Goal: Task Accomplishment & Management: Use online tool/utility

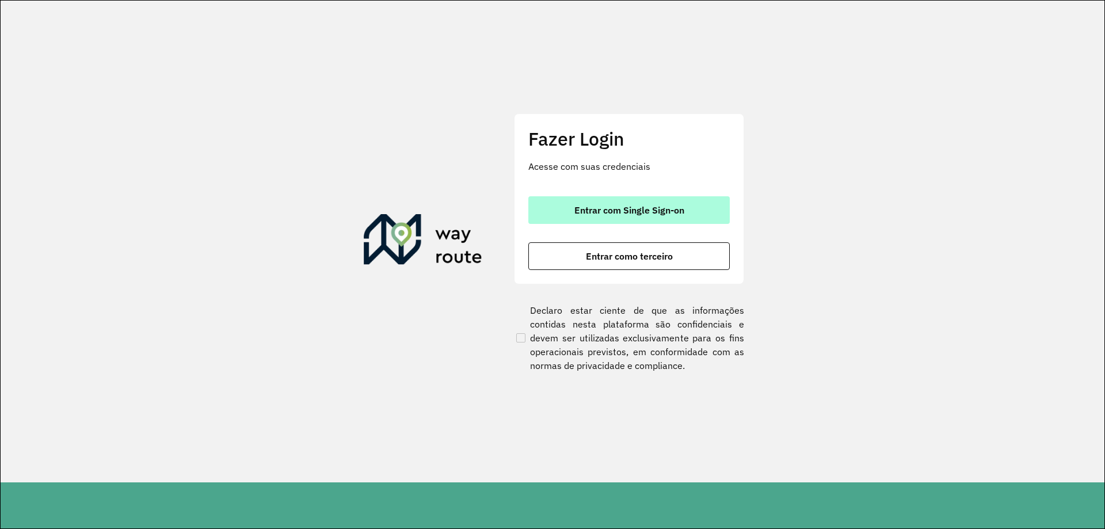
click at [643, 216] on button "Entrar com Single Sign-on" at bounding box center [628, 210] width 201 height 28
click at [630, 214] on span "Entrar com Single Sign-on" at bounding box center [629, 209] width 110 height 9
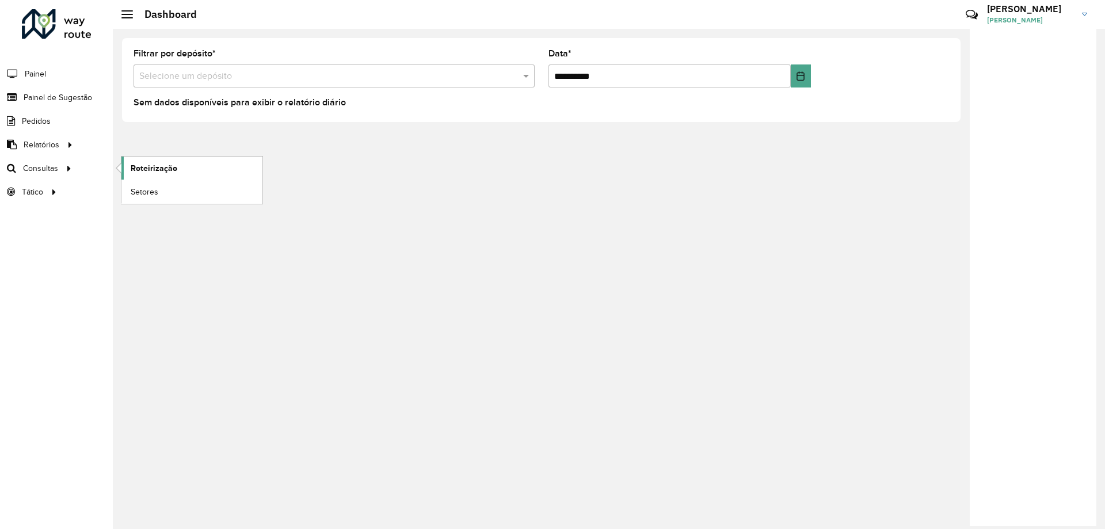
click at [163, 165] on span "Roteirização" at bounding box center [154, 168] width 47 height 12
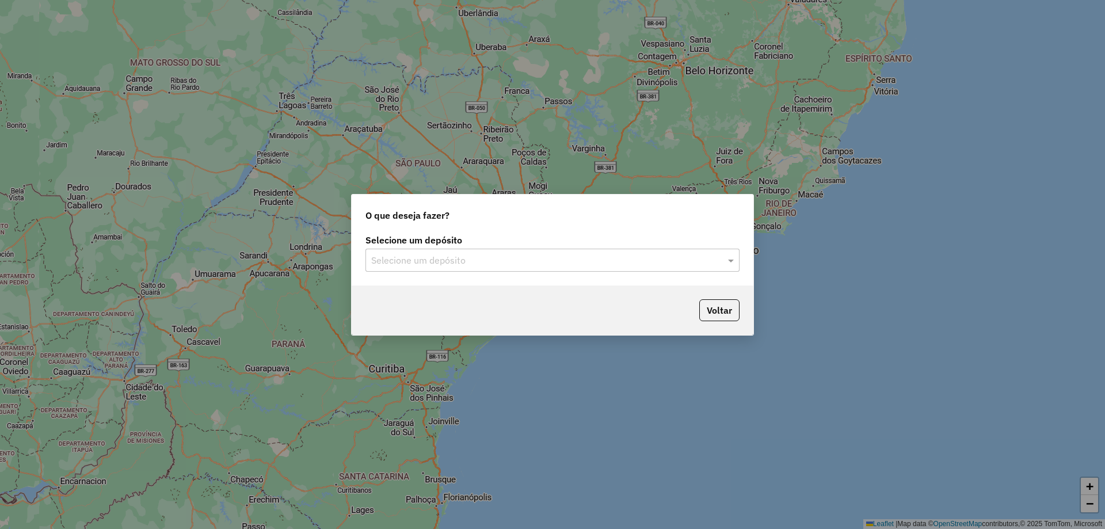
click at [439, 268] on div "Selecione um depósito" at bounding box center [552, 260] width 374 height 23
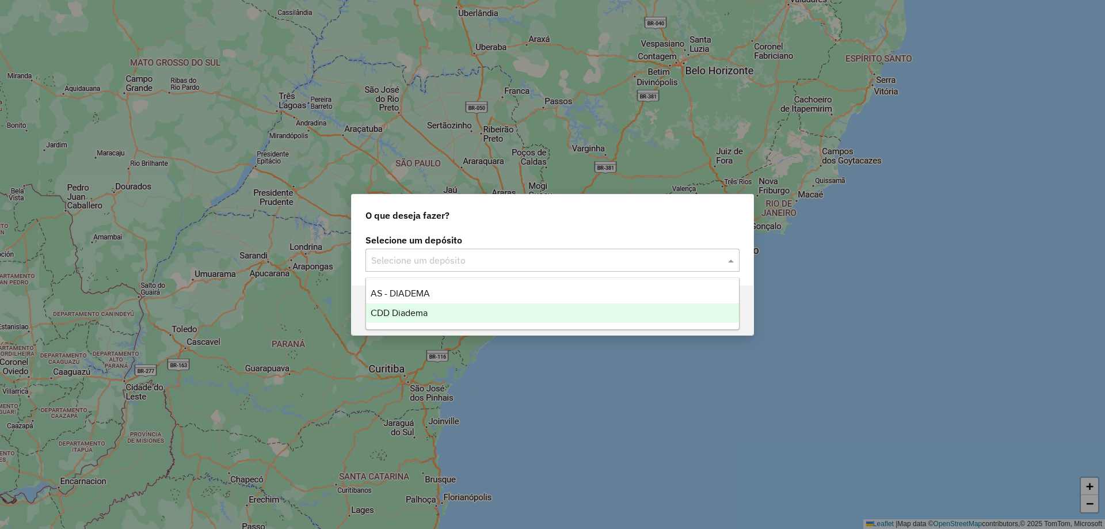
click at [405, 310] on span "CDD Diadema" at bounding box center [399, 313] width 57 height 10
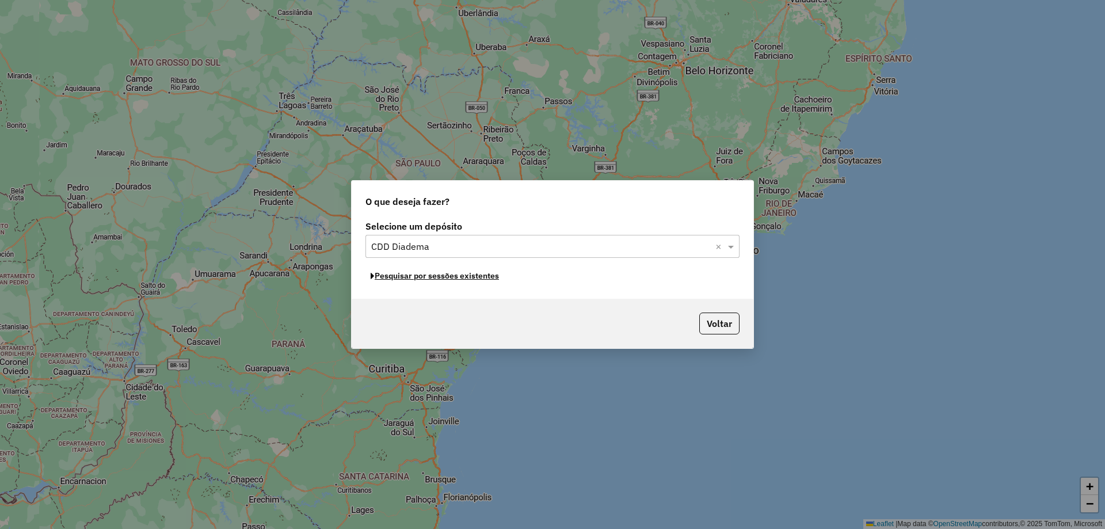
click at [466, 277] on button "Pesquisar por sessões existentes" at bounding box center [434, 276] width 139 height 18
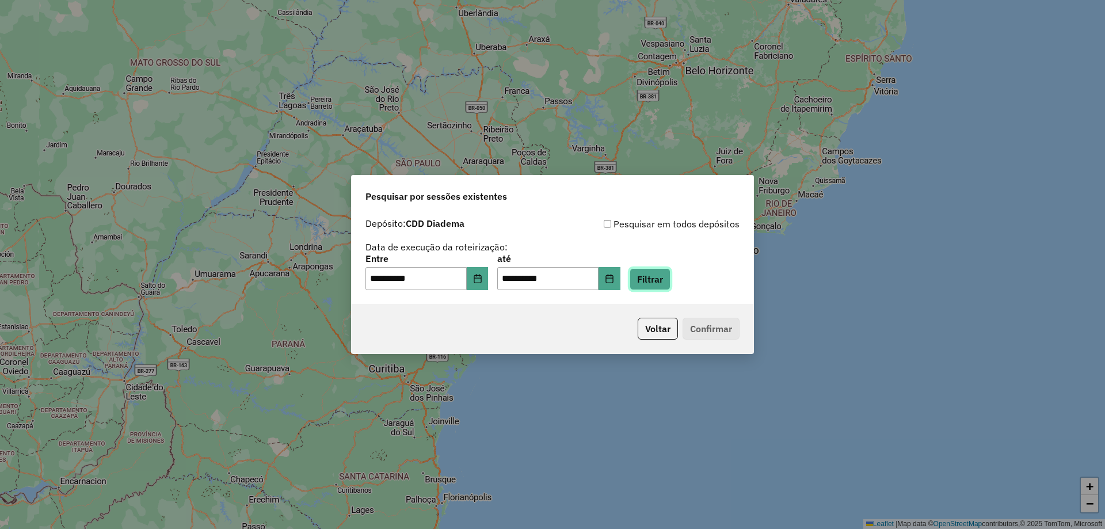
click at [664, 279] on button "Filtrar" at bounding box center [650, 279] width 41 height 22
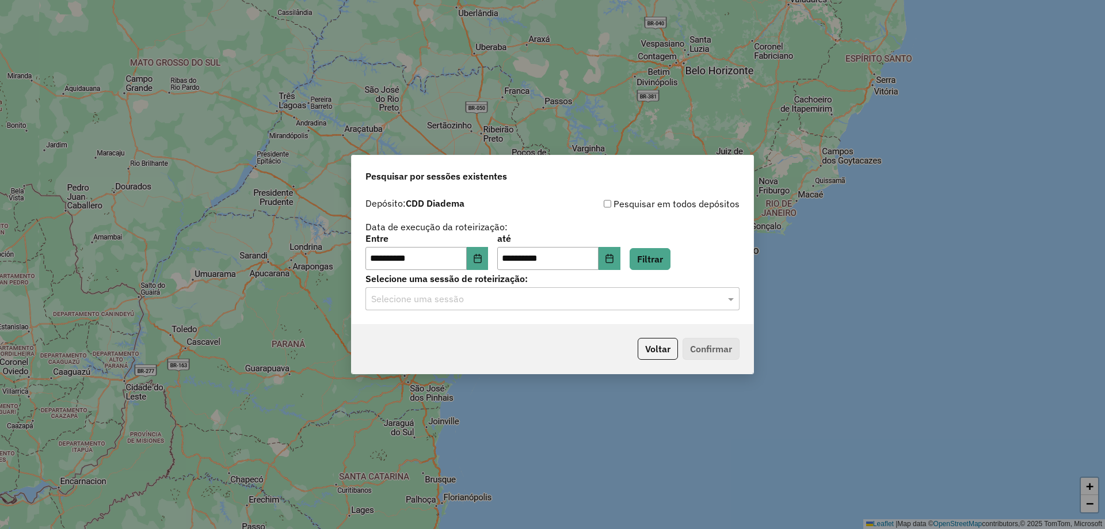
click at [478, 309] on div "Selecione uma sessão" at bounding box center [552, 298] width 374 height 23
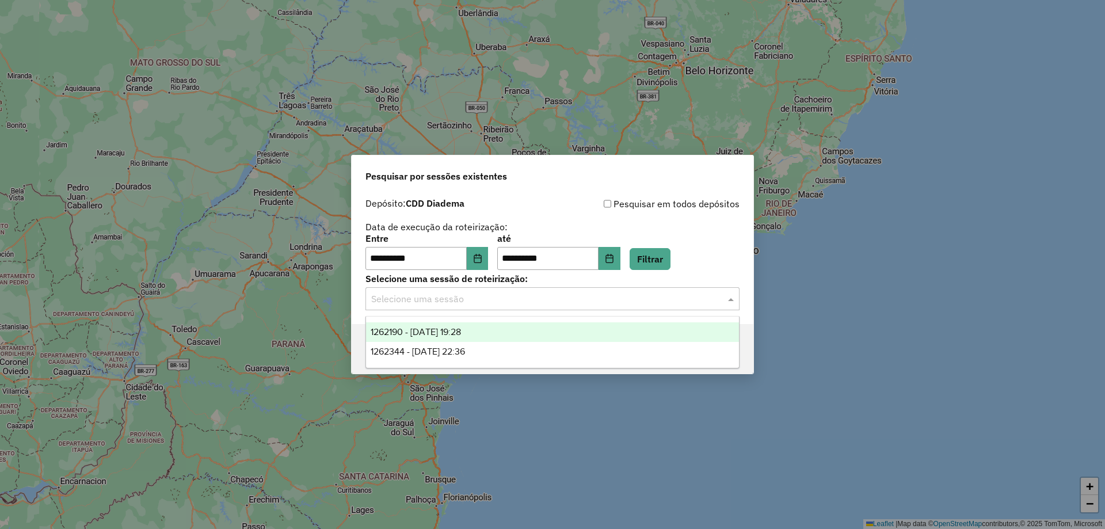
click at [454, 328] on span "1262190 - 09/09/2025 19:28" at bounding box center [416, 332] width 90 height 10
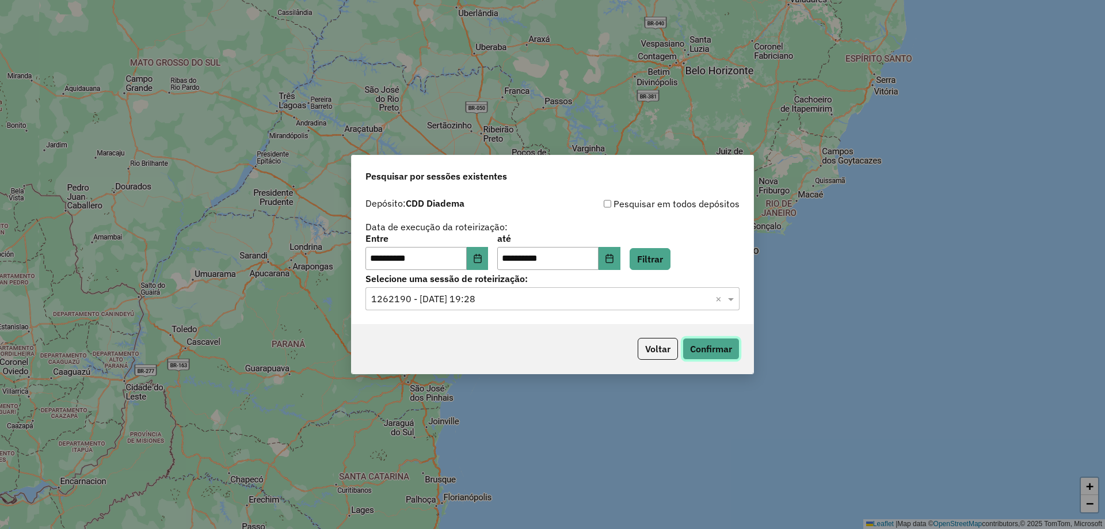
click at [694, 353] on button "Confirmar" at bounding box center [711, 349] width 57 height 22
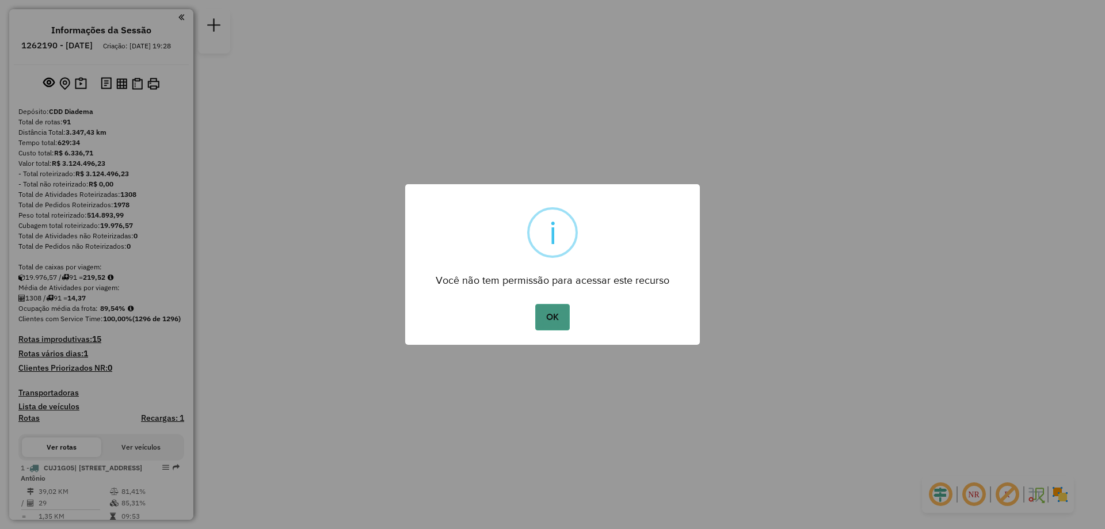
click at [547, 306] on button "OK" at bounding box center [552, 317] width 34 height 26
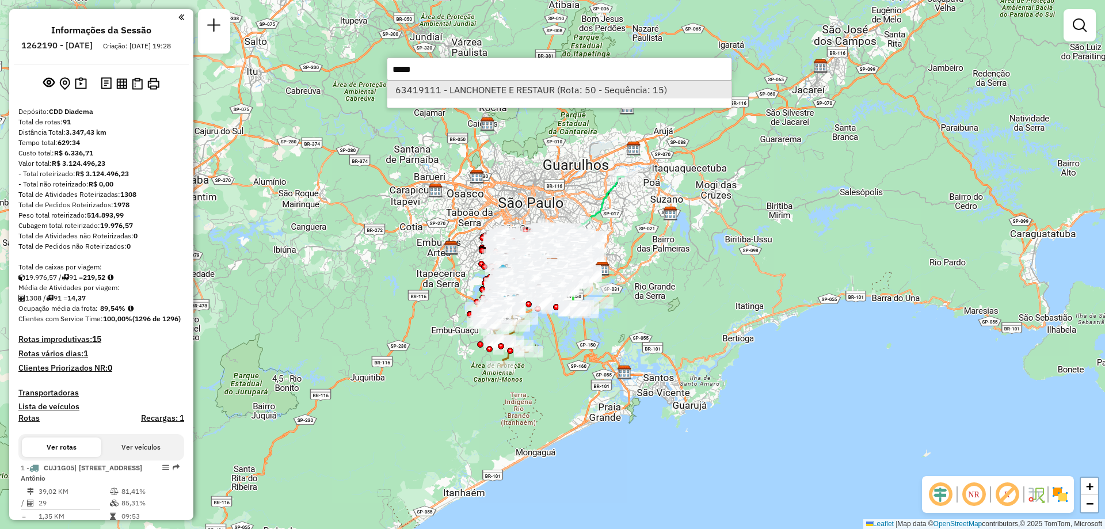
type input "*****"
click at [476, 94] on li "63419111 - LANCHONETE E RESTAUR (Rota: 50 - Sequência: 15)" at bounding box center [559, 89] width 344 height 17
select select "**********"
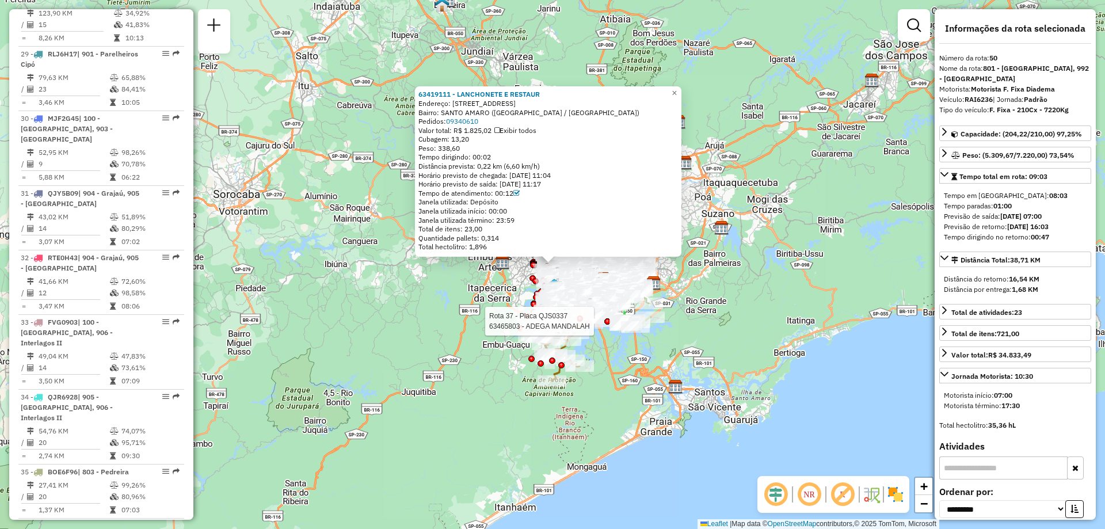
scroll to position [3829, 0]
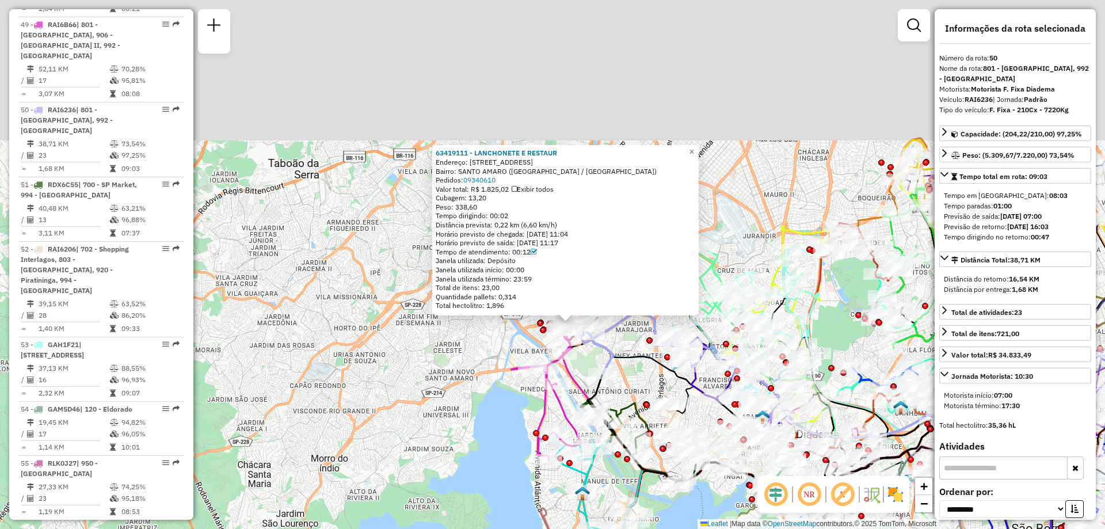
drag, startPoint x: 494, startPoint y: 173, endPoint x: 607, endPoint y: 375, distance: 230.9
click at [607, 375] on div "Rota 50 - Placa RAI6236 63475887 - ESPACO KOMBUCA BAR L 63419111 - LANCHONETE E…" at bounding box center [552, 264] width 1105 height 529
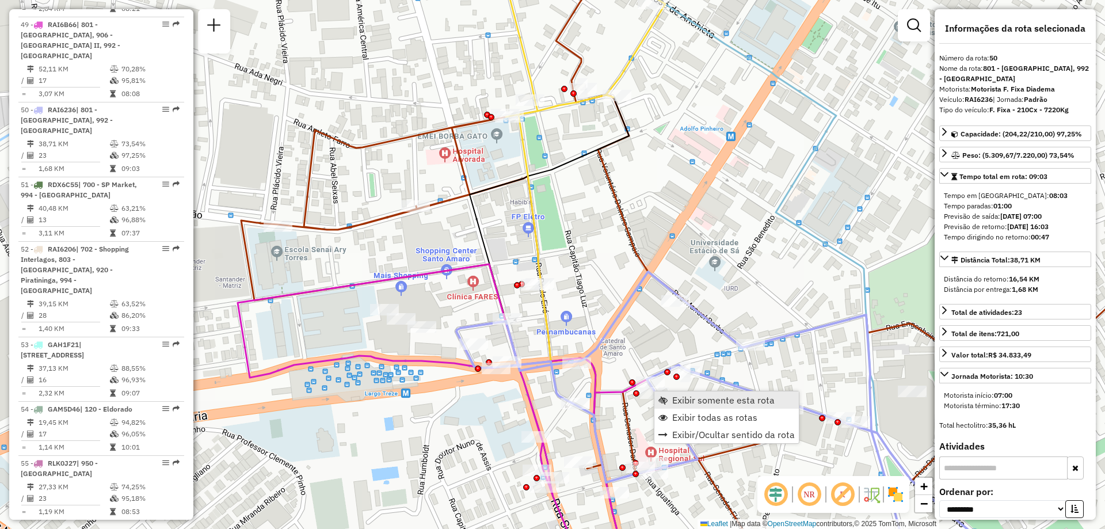
click at [703, 403] on span "Exibir somente esta rota" at bounding box center [723, 399] width 102 height 9
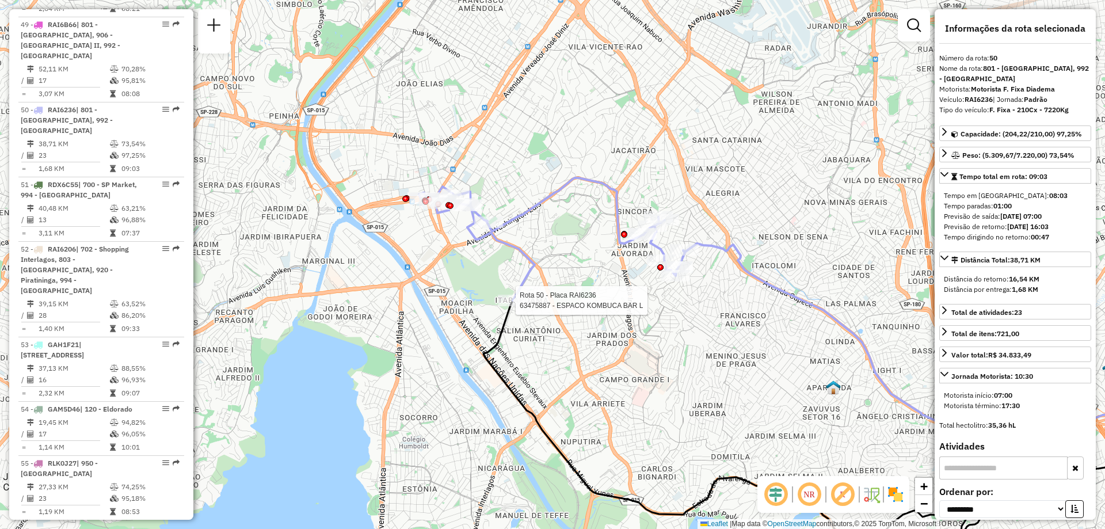
drag, startPoint x: 430, startPoint y: 272, endPoint x: 721, endPoint y: 364, distance: 304.1
click at [721, 364] on div "Rota 50 - Placa RAI6236 63475887 - ESPACO KOMBUCA BAR L Janela de atendimento G…" at bounding box center [552, 264] width 1105 height 529
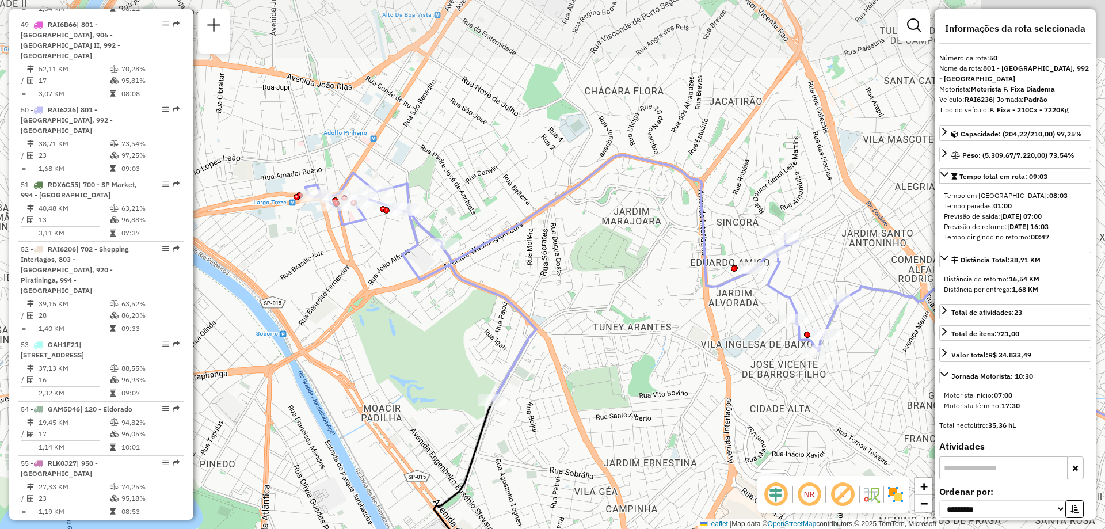
drag, startPoint x: 513, startPoint y: 236, endPoint x: 484, endPoint y: 326, distance: 94.3
click at [484, 326] on div "Janela de atendimento Grade de atendimento Capacidade Transportadoras Veículos …" at bounding box center [552, 264] width 1105 height 529
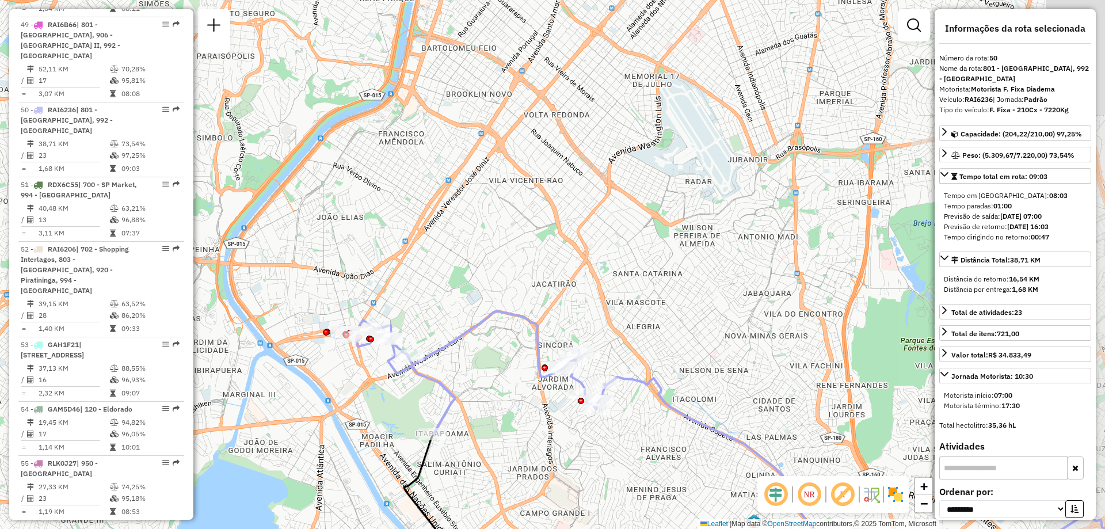
drag, startPoint x: 712, startPoint y: 172, endPoint x: 583, endPoint y: 294, distance: 177.5
click at [583, 294] on div "Janela de atendimento Grade de atendimento Capacidade Transportadoras Veículos …" at bounding box center [552, 264] width 1105 height 529
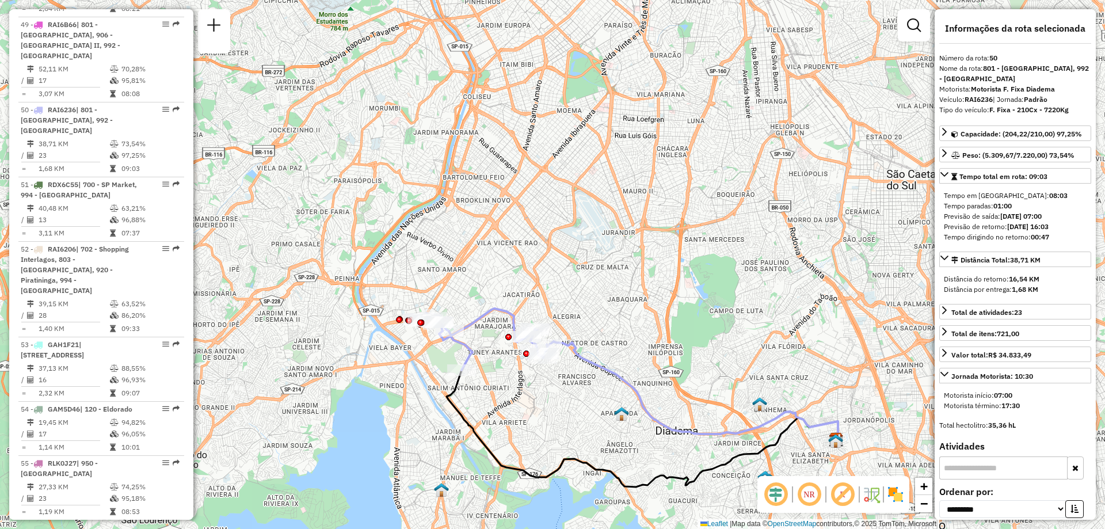
drag, startPoint x: 620, startPoint y: 136, endPoint x: 580, endPoint y: 199, distance: 74.2
click at [580, 199] on div "Janela de atendimento Grade de atendimento Capacidade Transportadoras Veículos …" at bounding box center [552, 264] width 1105 height 529
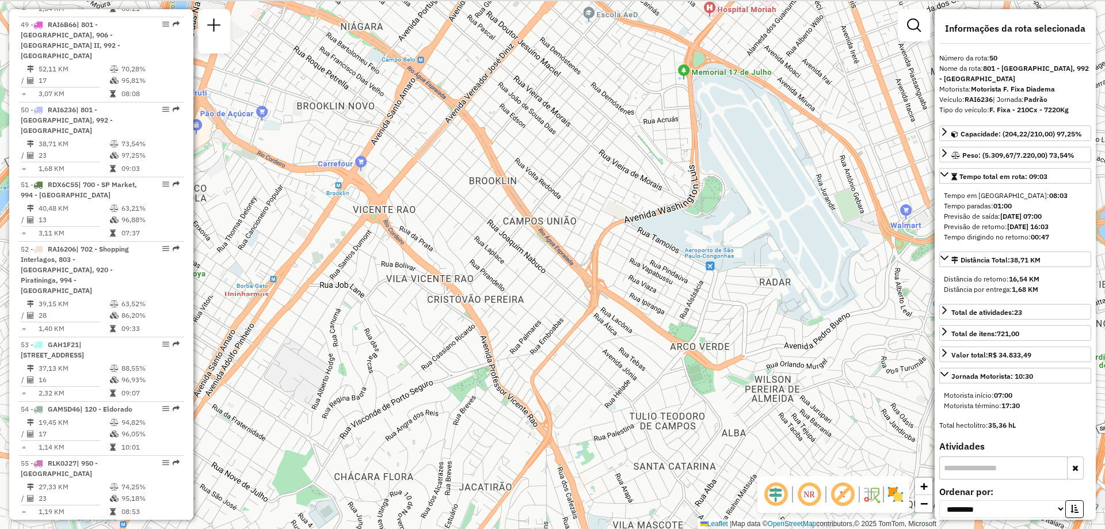
drag, startPoint x: 546, startPoint y: 213, endPoint x: 635, endPoint y: 247, distance: 95.4
click at [635, 247] on div "Janela de atendimento Grade de atendimento Capacidade Transportadoras Veículos …" at bounding box center [552, 264] width 1105 height 529
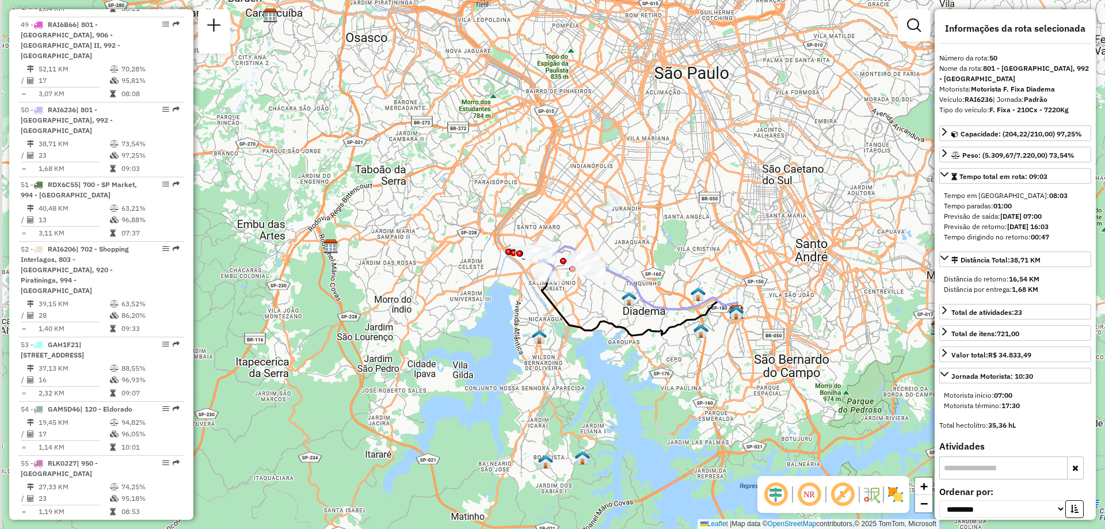
drag, startPoint x: 539, startPoint y: 275, endPoint x: 574, endPoint y: 312, distance: 51.7
click at [574, 312] on div "Janela de atendimento Grade de atendimento Capacidade Transportadoras Veículos …" at bounding box center [552, 264] width 1105 height 529
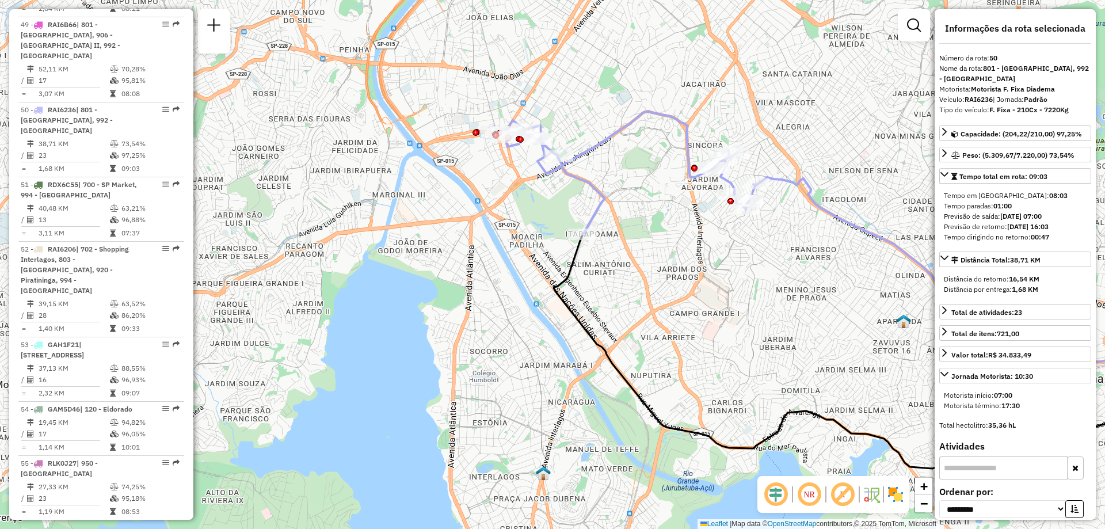
drag, startPoint x: 584, startPoint y: 250, endPoint x: 620, endPoint y: 287, distance: 51.3
click at [620, 287] on div "Janela de atendimento Grade de atendimento Capacidade Transportadoras Veículos …" at bounding box center [552, 264] width 1105 height 529
drag, startPoint x: 1034, startPoint y: 239, endPoint x: 1050, endPoint y: 243, distance: 16.6
click at [1050, 243] on div "Tempo em [GEOGRAPHIC_DATA]: 08:03 Tempo paradas: 01:00 Previsão de saída: [DATE…" at bounding box center [1015, 216] width 152 height 61
click at [591, 179] on span "Exibir todas as rotas" at bounding box center [613, 183] width 85 height 9
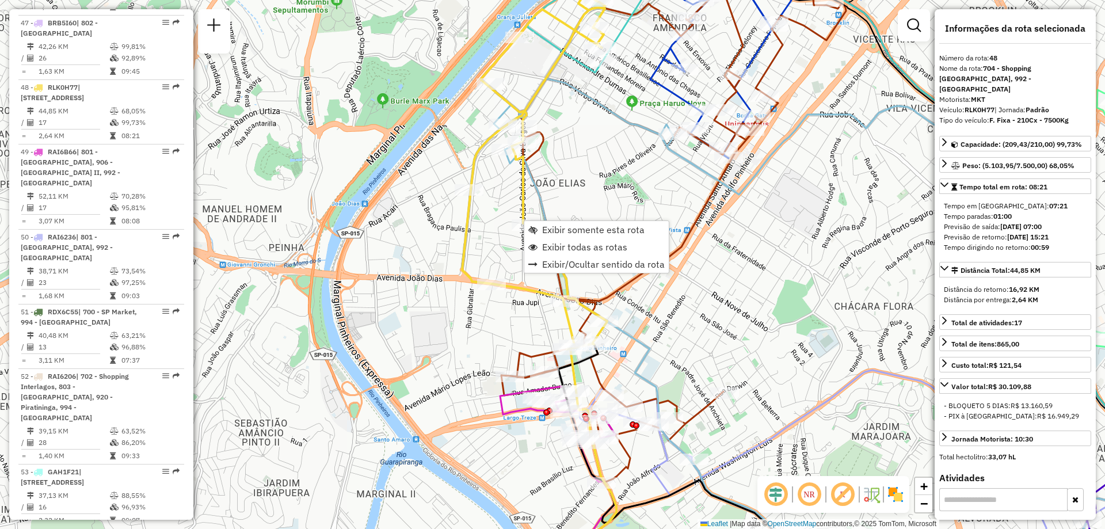
scroll to position [3680, 0]
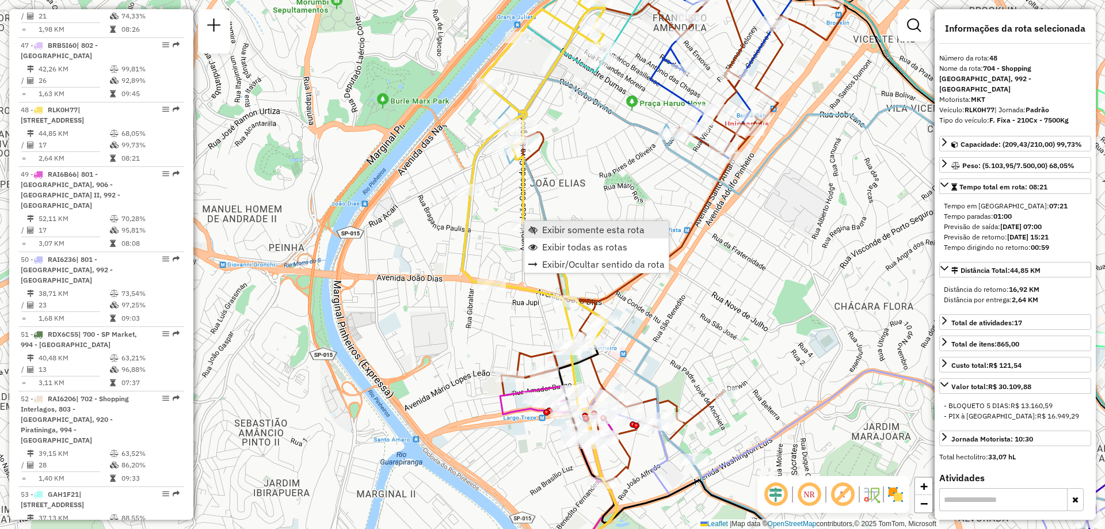
click at [557, 223] on link "Exibir somente esta rota" at bounding box center [596, 229] width 144 height 17
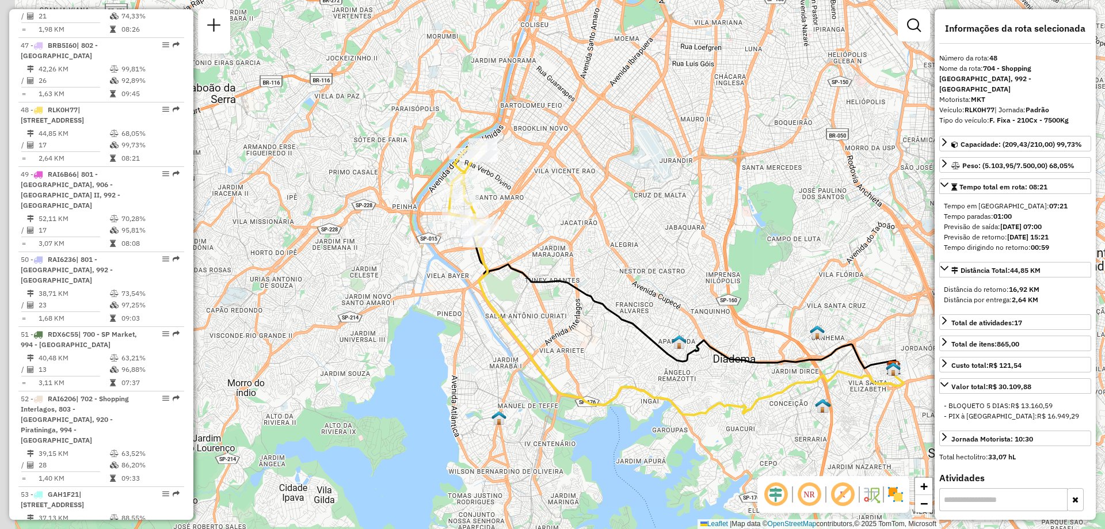
drag, startPoint x: 398, startPoint y: 184, endPoint x: 513, endPoint y: 207, distance: 117.4
click at [522, 199] on div "Janela de atendimento Grade de atendimento Capacidade Transportadoras Veículos …" at bounding box center [552, 264] width 1105 height 529
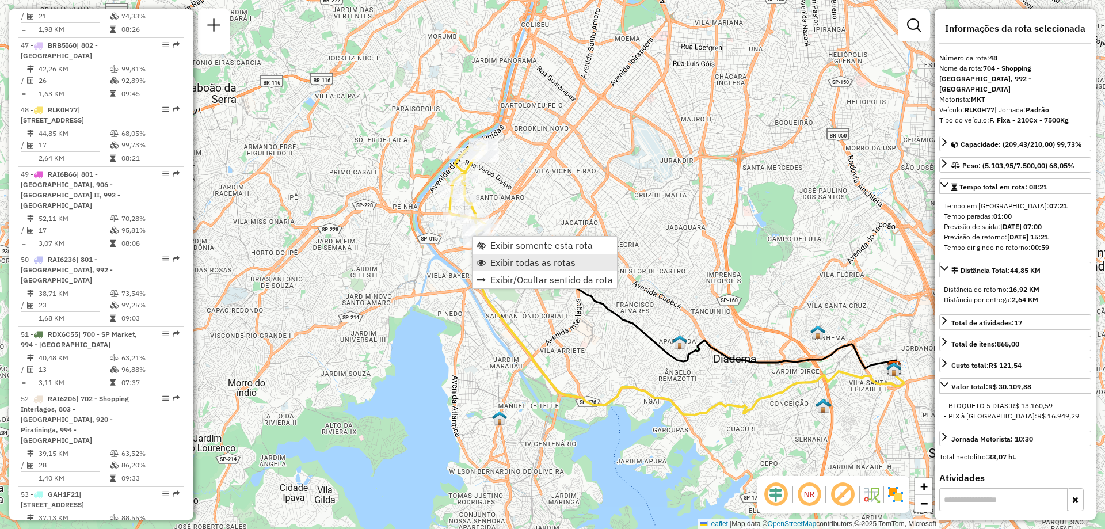
click at [504, 258] on span "Exibir todas as rotas" at bounding box center [532, 262] width 85 height 9
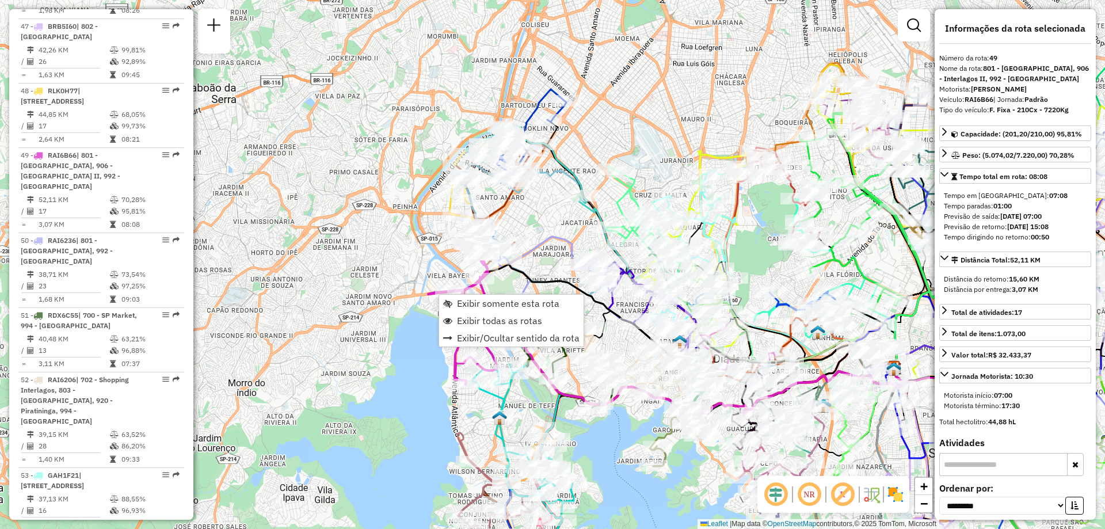
scroll to position [3755, 0]
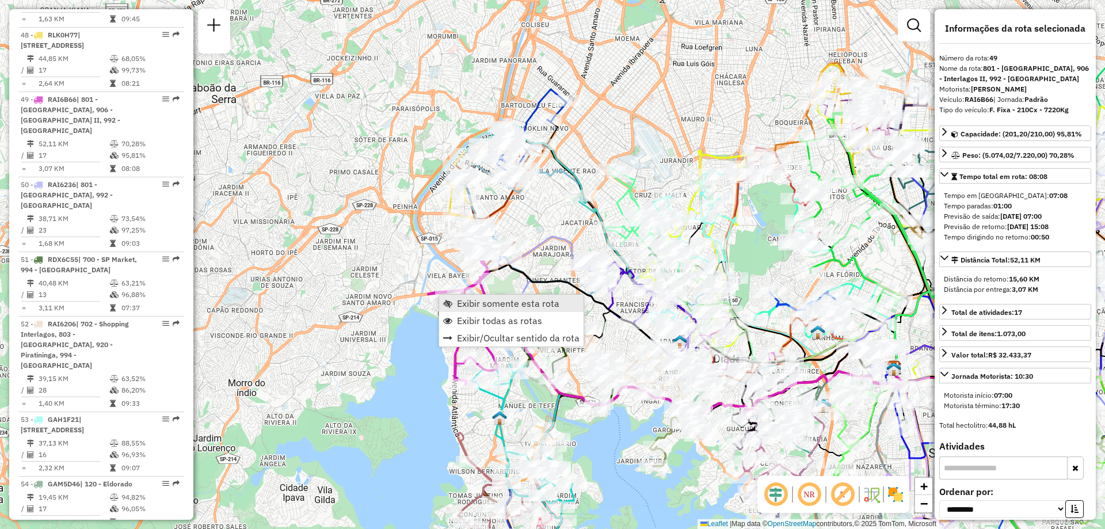
click at [458, 299] on span "Exibir somente esta rota" at bounding box center [508, 303] width 102 height 9
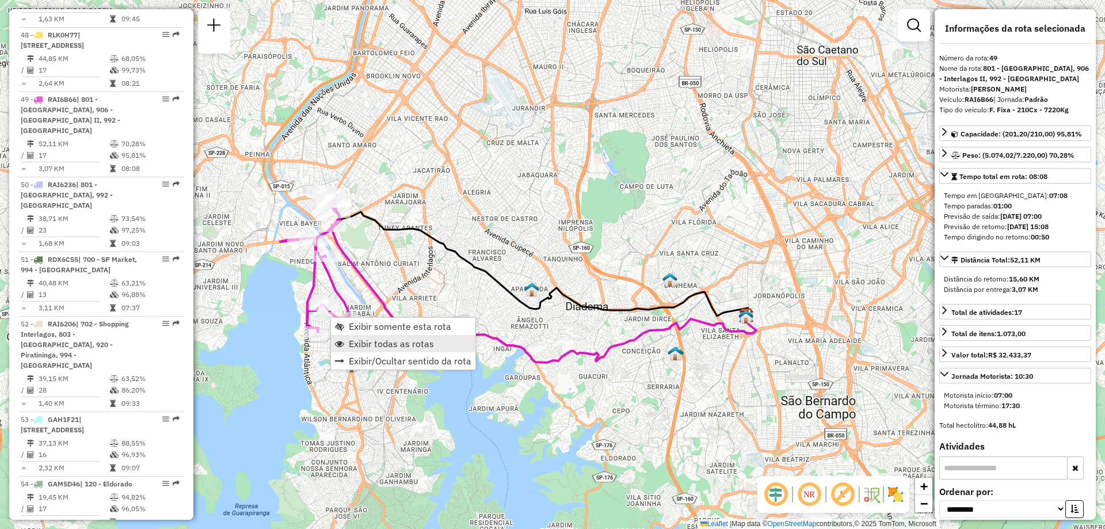
click at [374, 337] on link "Exibir todas as rotas" at bounding box center [403, 343] width 144 height 17
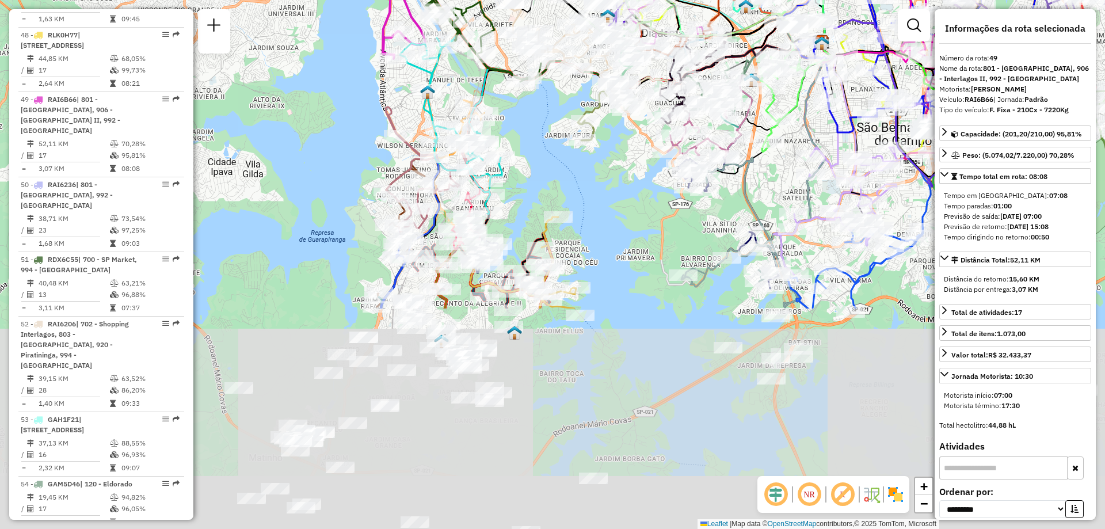
drag, startPoint x: 337, startPoint y: 386, endPoint x: 416, endPoint y: 106, distance: 290.8
click at [416, 106] on div "Rota 34 - Placa QJR6928 63418309 - RMV CENTENARIO COMER Janela de atendimento G…" at bounding box center [552, 264] width 1105 height 529
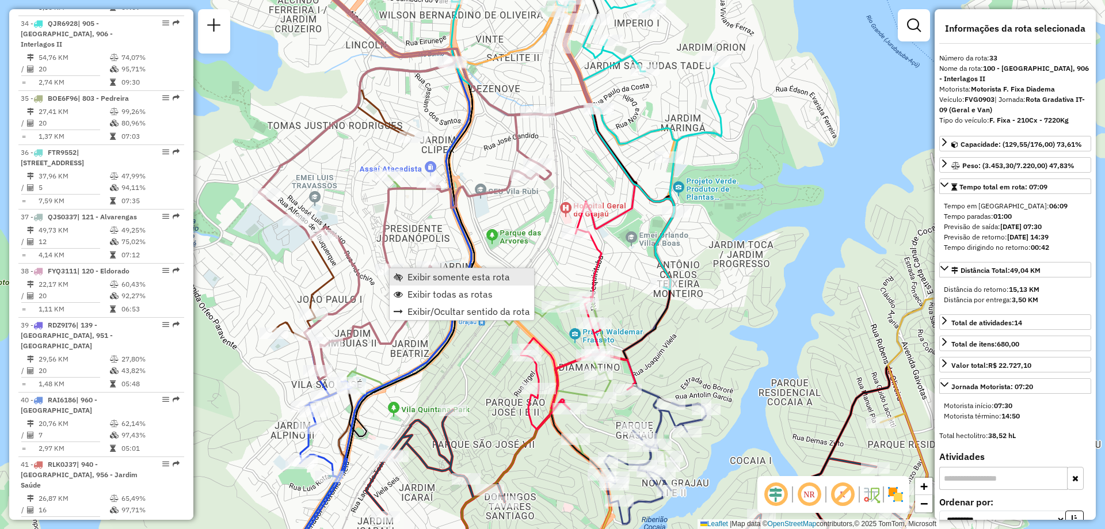
scroll to position [2765, 0]
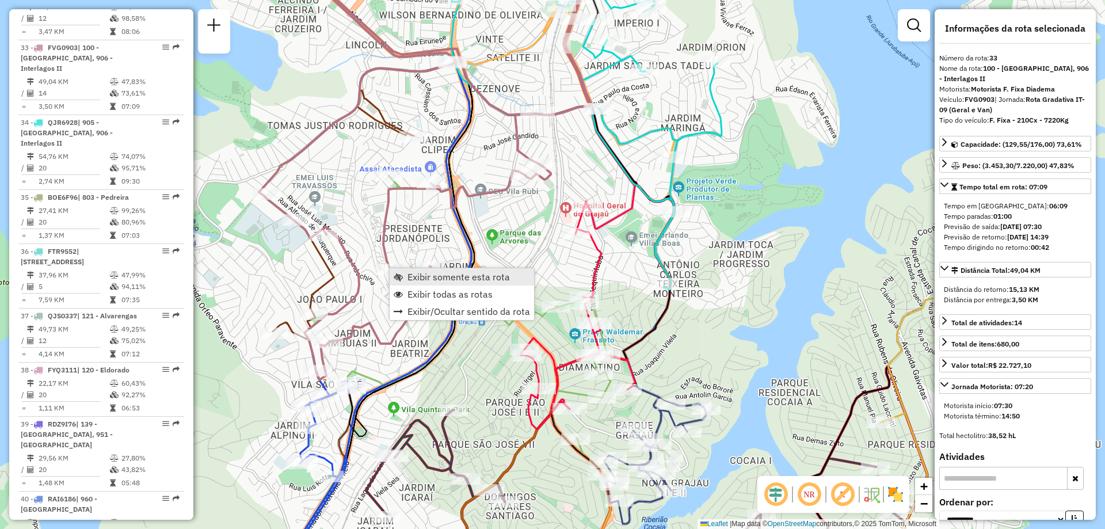
click at [437, 278] on span "Exibir somente esta rota" at bounding box center [458, 276] width 102 height 9
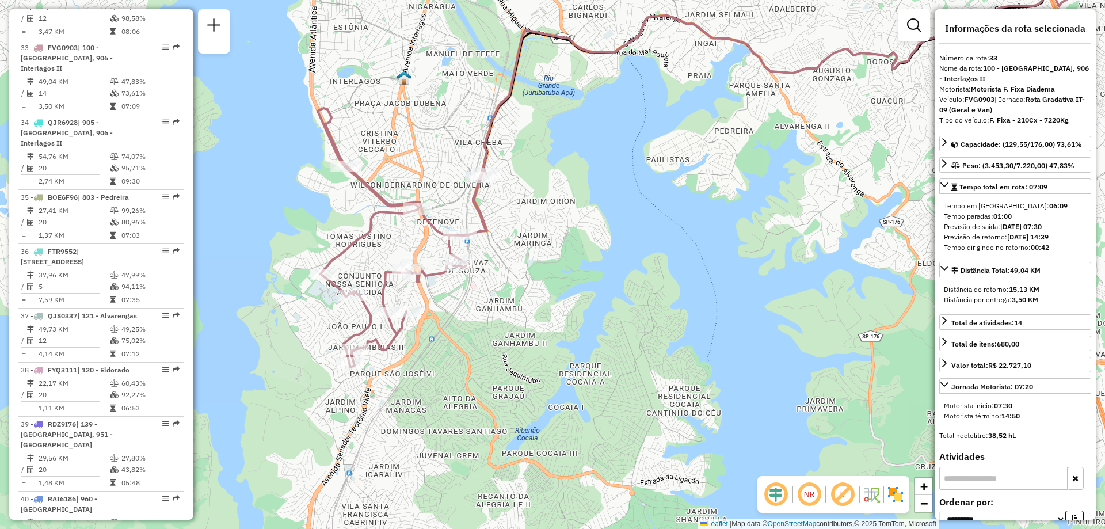
drag, startPoint x: 412, startPoint y: 374, endPoint x: 624, endPoint y: 260, distance: 241.0
click at [624, 260] on div "Janela de atendimento Grade de atendimento Capacidade Transportadoras Veículos …" at bounding box center [552, 264] width 1105 height 529
click at [430, 335] on span "Exibir todas as rotas" at bounding box center [464, 337] width 85 height 9
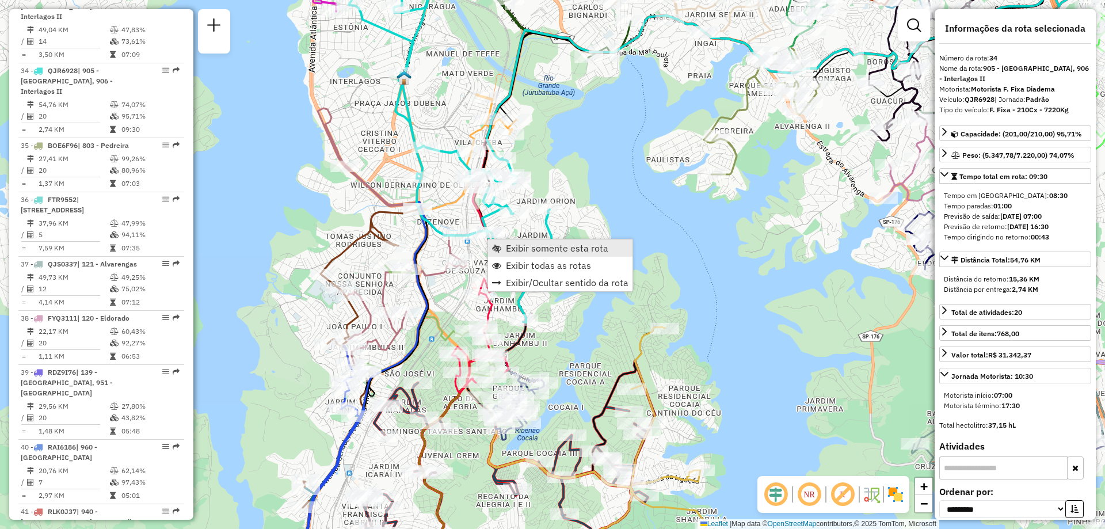
scroll to position [2829, 0]
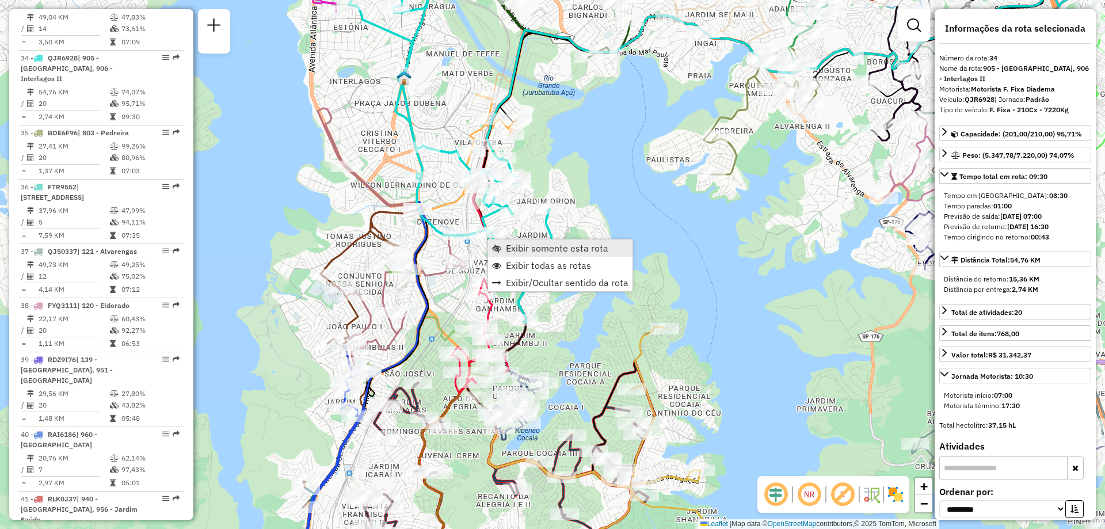
click at [532, 249] on span "Exibir somente esta rota" at bounding box center [557, 247] width 102 height 9
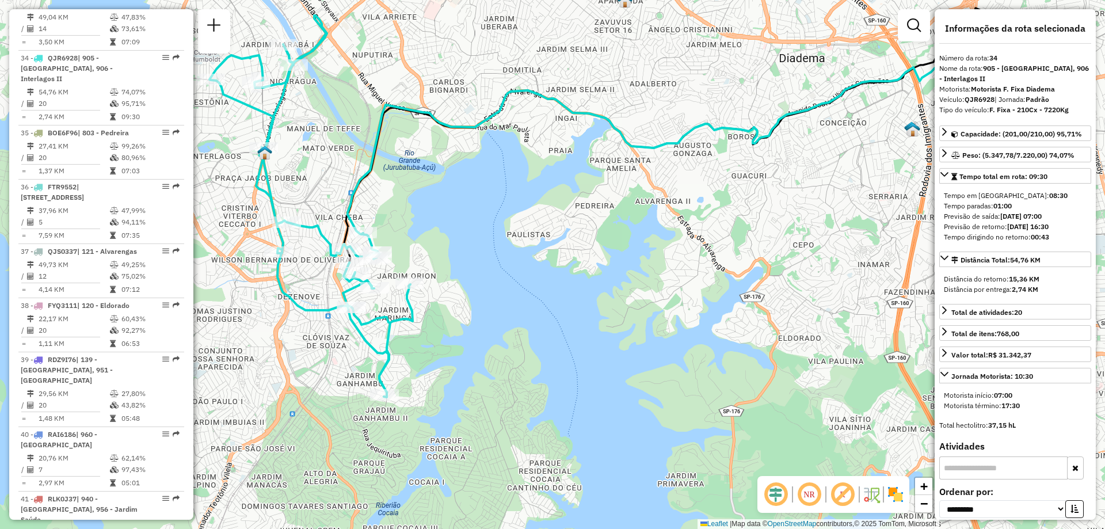
drag, startPoint x: 440, startPoint y: 359, endPoint x: 529, endPoint y: 298, distance: 107.9
click at [529, 298] on div "Janela de atendimento Grade de atendimento Capacidade Transportadoras Veículos …" at bounding box center [552, 264] width 1105 height 529
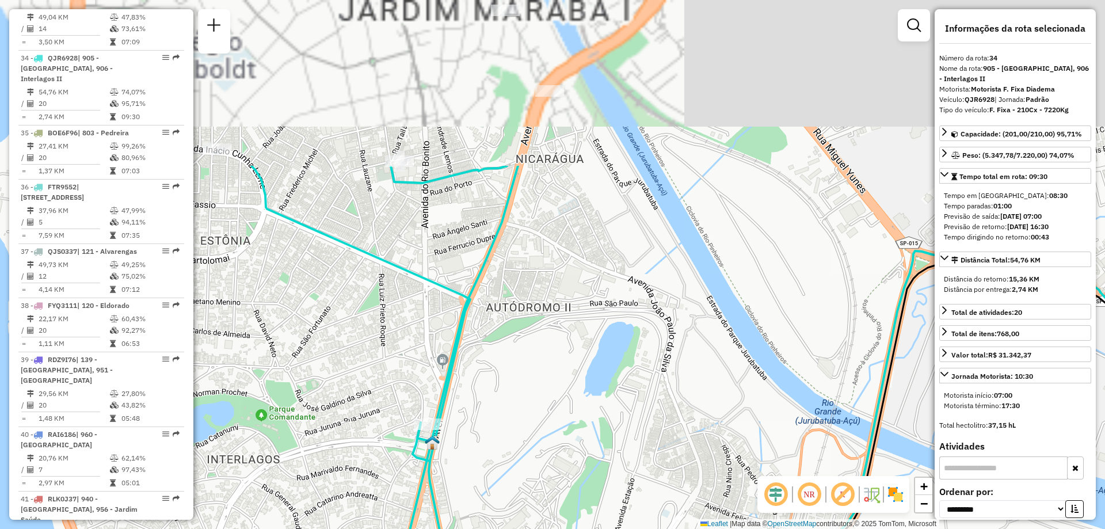
drag, startPoint x: 375, startPoint y: 188, endPoint x: 430, endPoint y: 365, distance: 185.7
click at [430, 365] on div "Janela de atendimento Grade de atendimento Capacidade Transportadoras Veículos …" at bounding box center [552, 264] width 1105 height 529
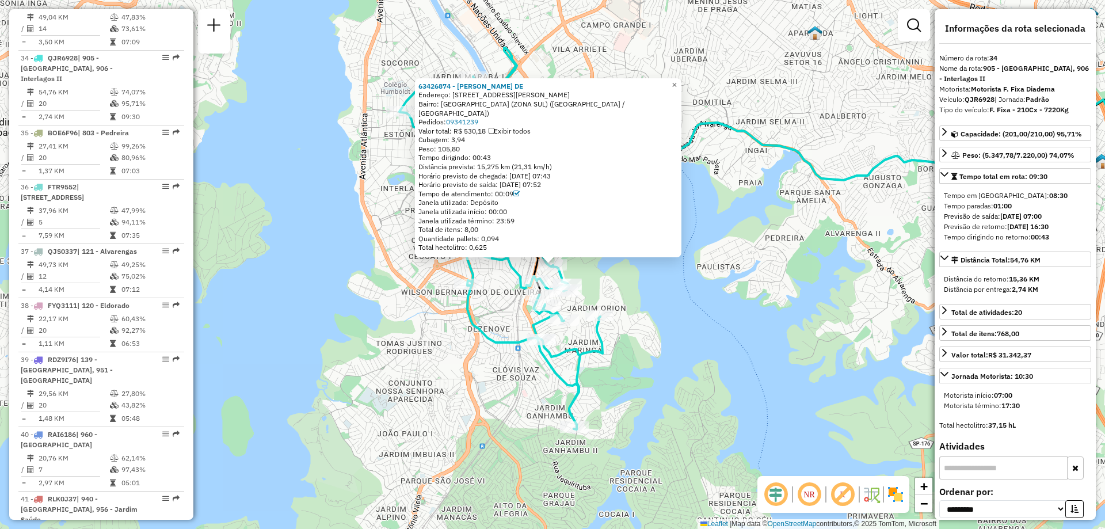
scroll to position [230, 0]
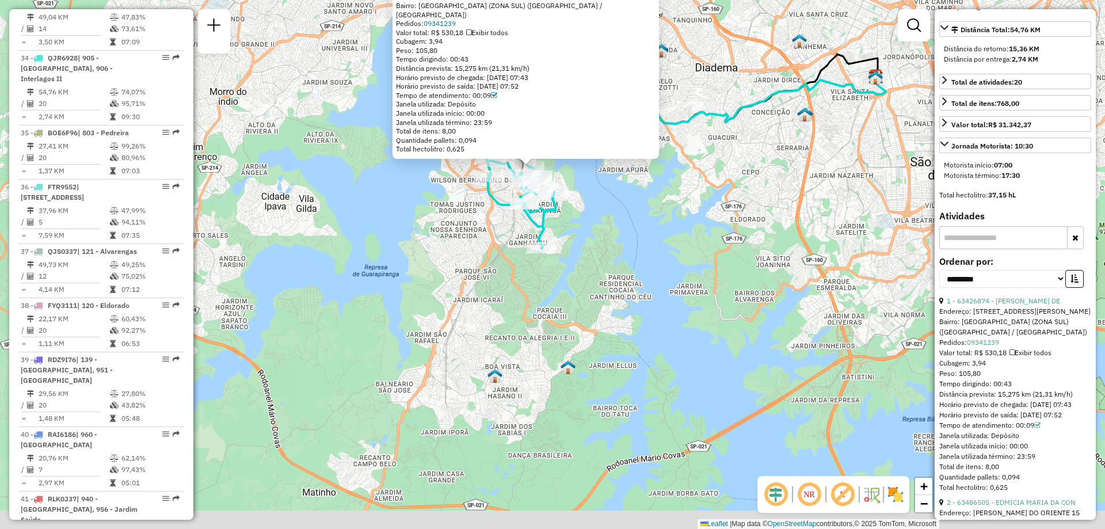
drag, startPoint x: 505, startPoint y: 435, endPoint x: 515, endPoint y: 277, distance: 158.6
click at [515, 277] on div "63426874 - [PERSON_NAME]: [STREET_ADDRESS][PERSON_NAME] Bairro: [GEOGRAPHIC_DAT…" at bounding box center [552, 264] width 1105 height 529
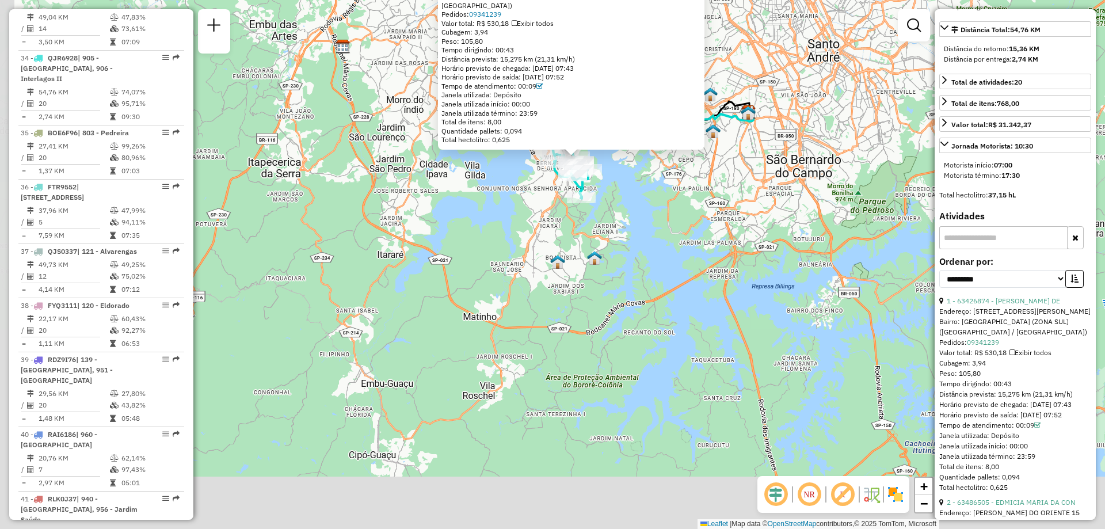
drag, startPoint x: 562, startPoint y: 424, endPoint x: 609, endPoint y: 345, distance: 91.9
click at [609, 345] on div "63426874 - [PERSON_NAME]: [STREET_ADDRESS][PERSON_NAME] Bairro: [GEOGRAPHIC_DAT…" at bounding box center [552, 264] width 1105 height 529
